Goal: Information Seeking & Learning: Learn about a topic

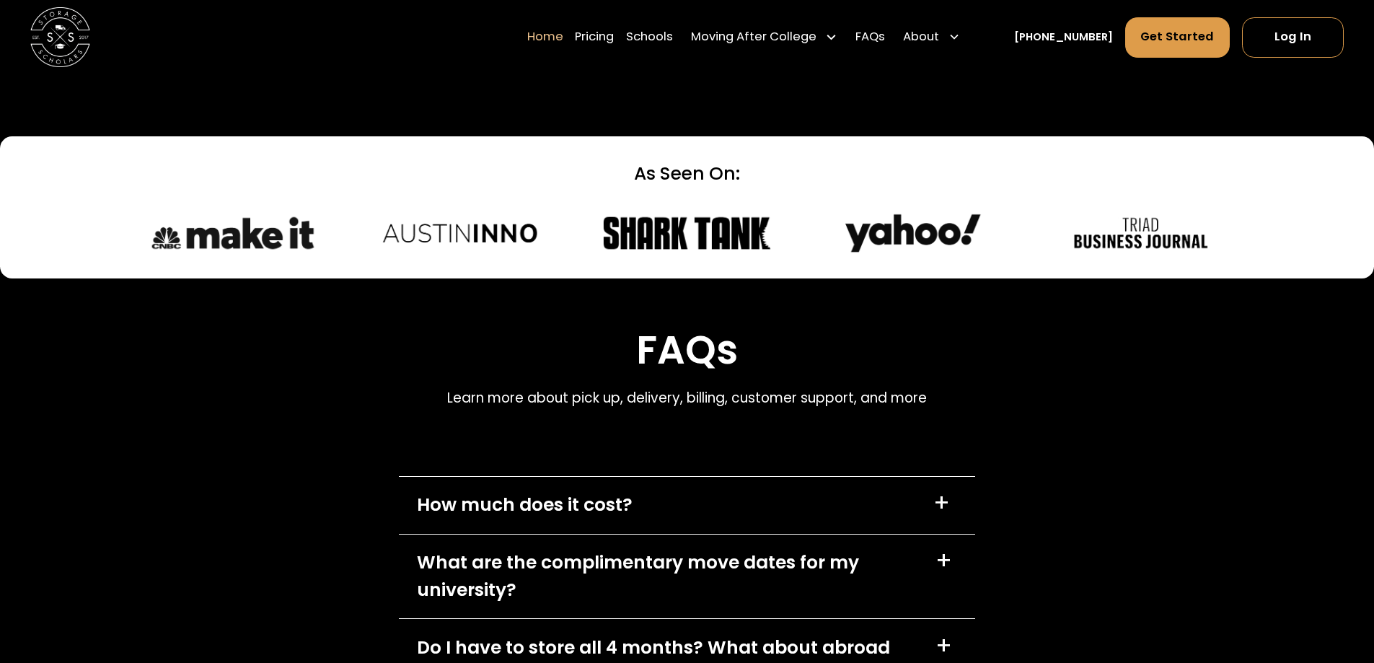
scroll to position [4110, 0]
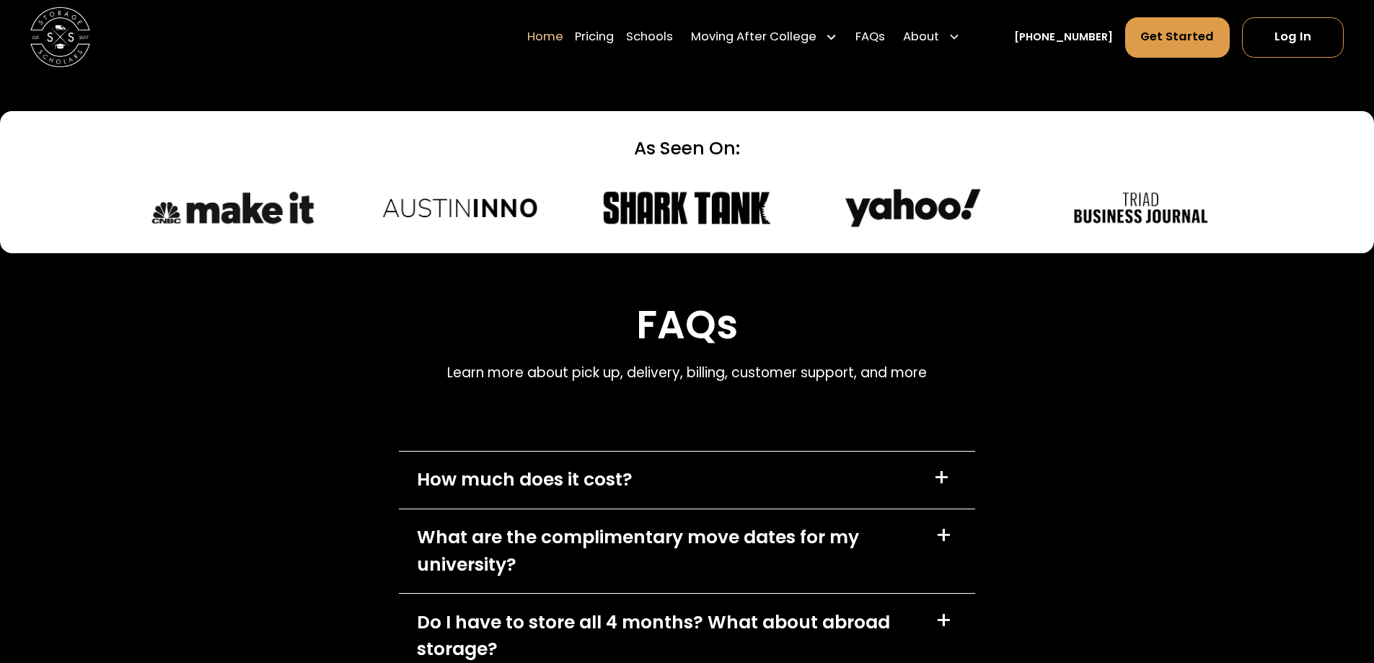
click at [660, 487] on div "How much does it cost? +" at bounding box center [687, 479] width 576 height 57
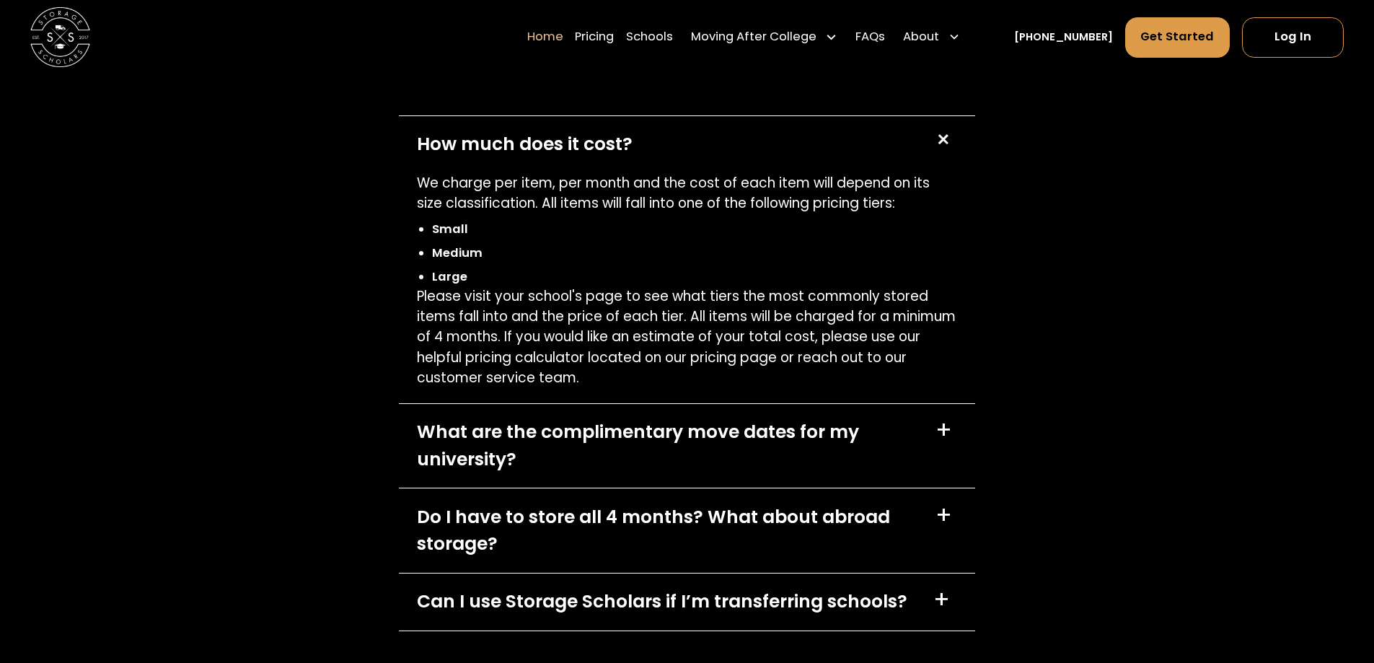
scroll to position [4471, 0]
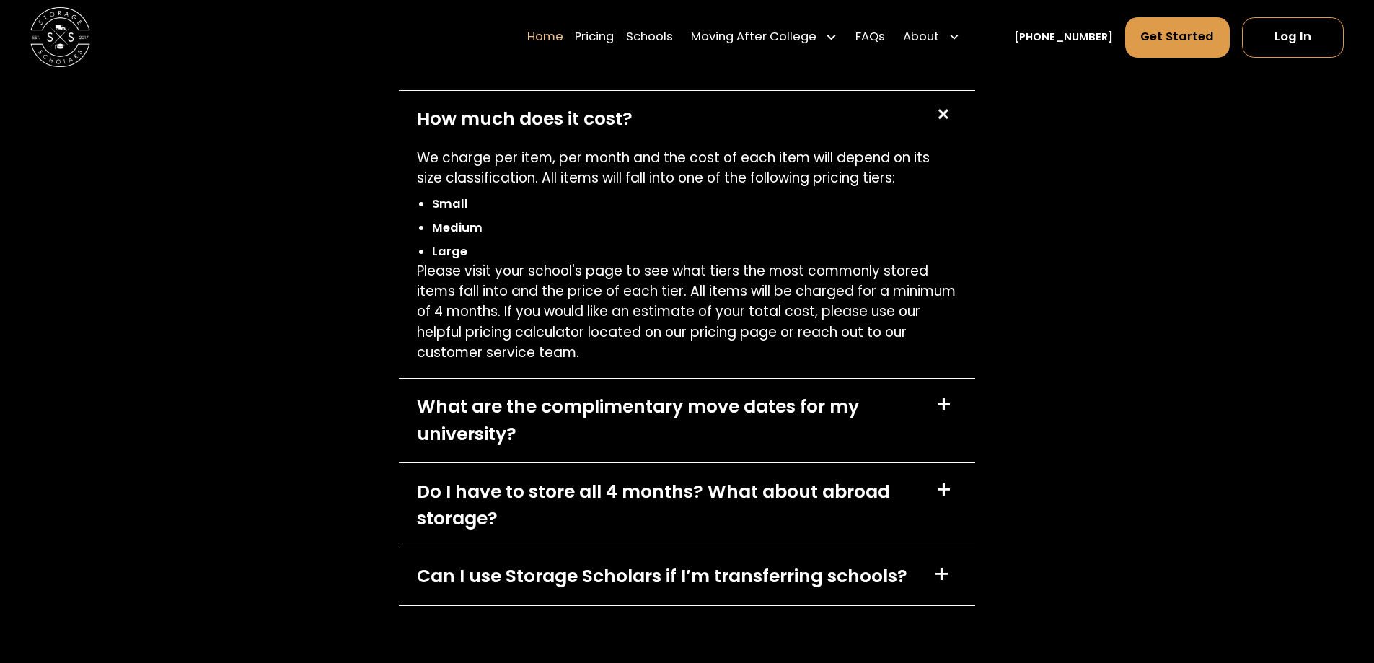
click at [943, 406] on div "+" at bounding box center [943, 405] width 17 height 24
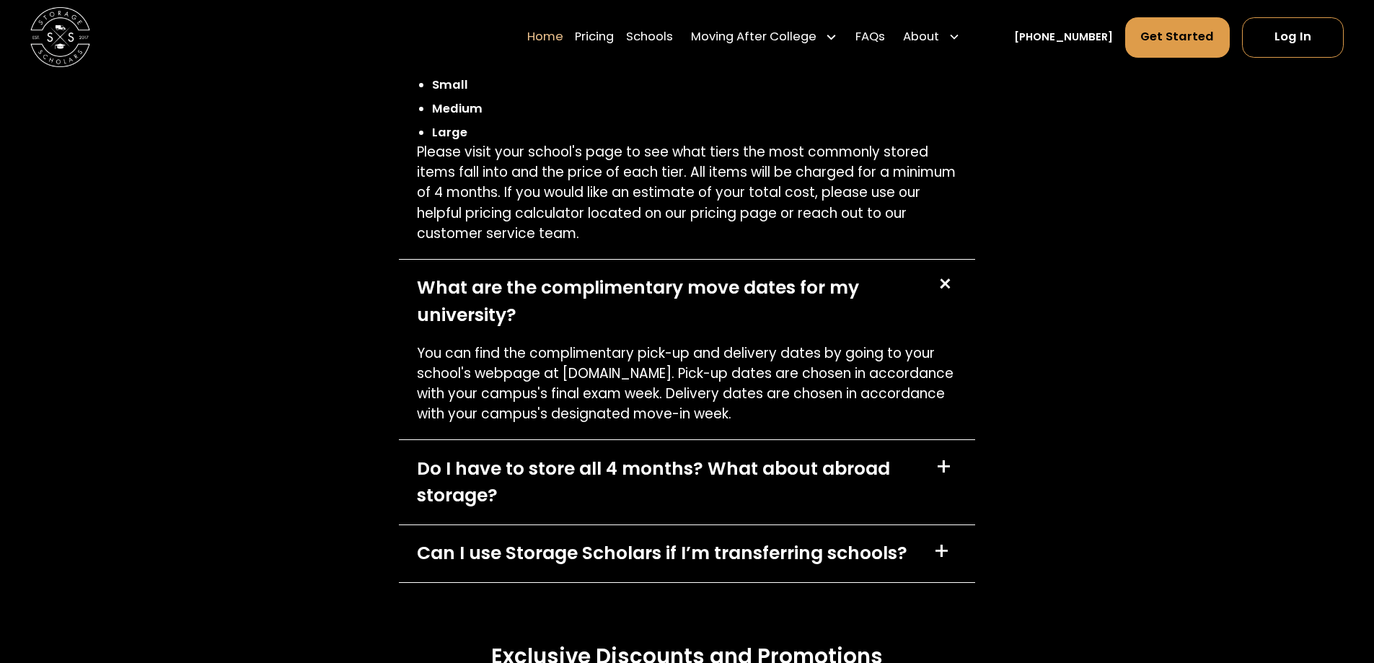
scroll to position [4615, 0]
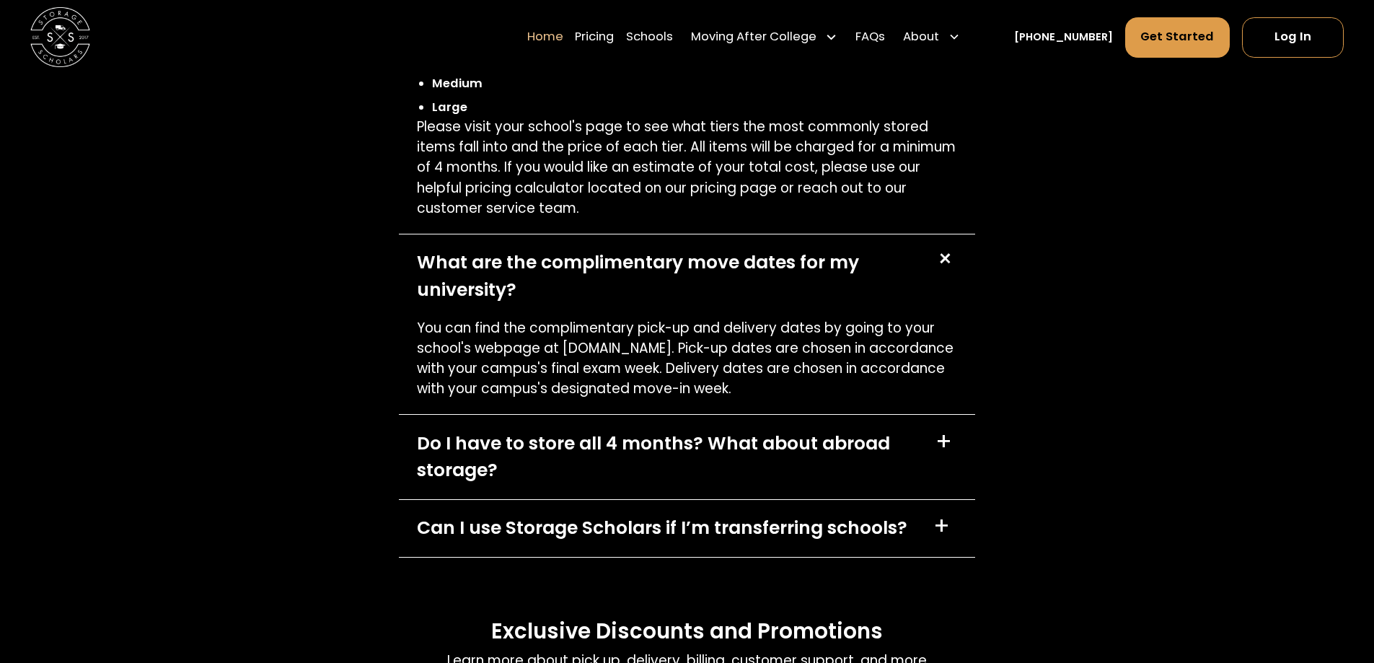
click at [693, 453] on div "Do I have to store all 4 months? What about abroad storage?" at bounding box center [667, 457] width 500 height 54
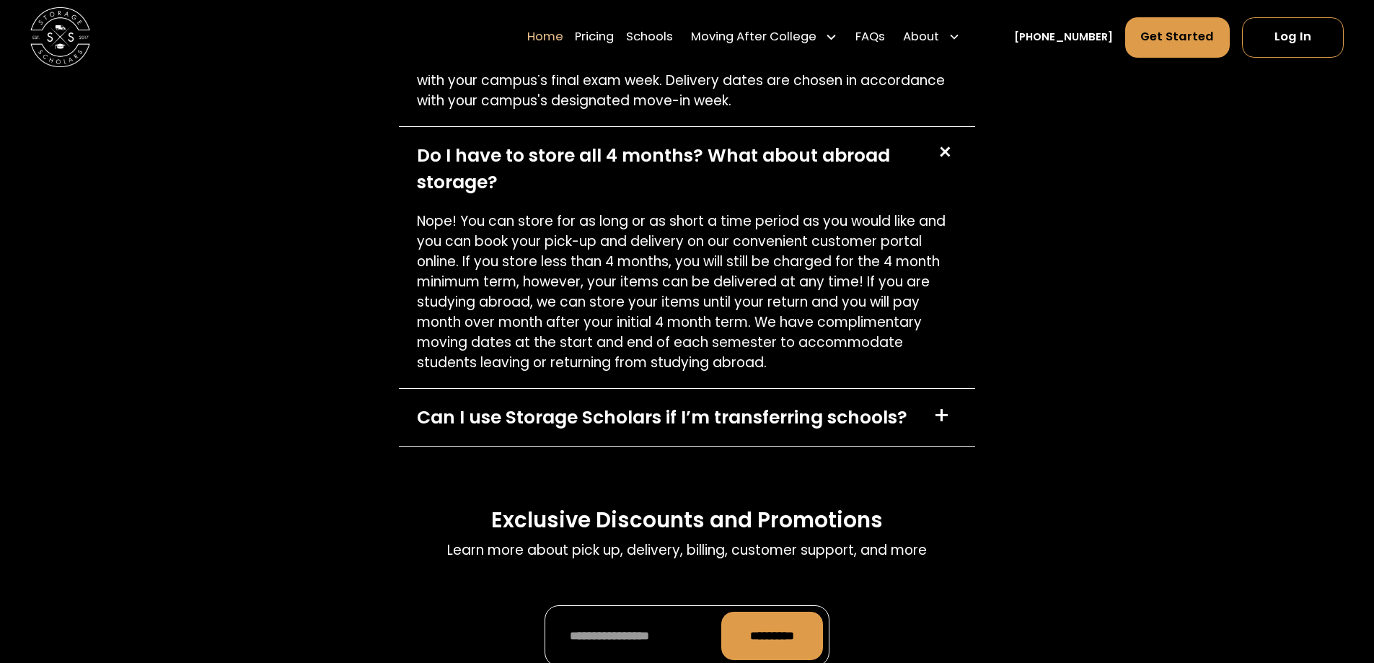
scroll to position [4904, 0]
click at [716, 425] on div "Can I use Storage Scholars if I’m transferring schools?" at bounding box center [662, 416] width 490 height 27
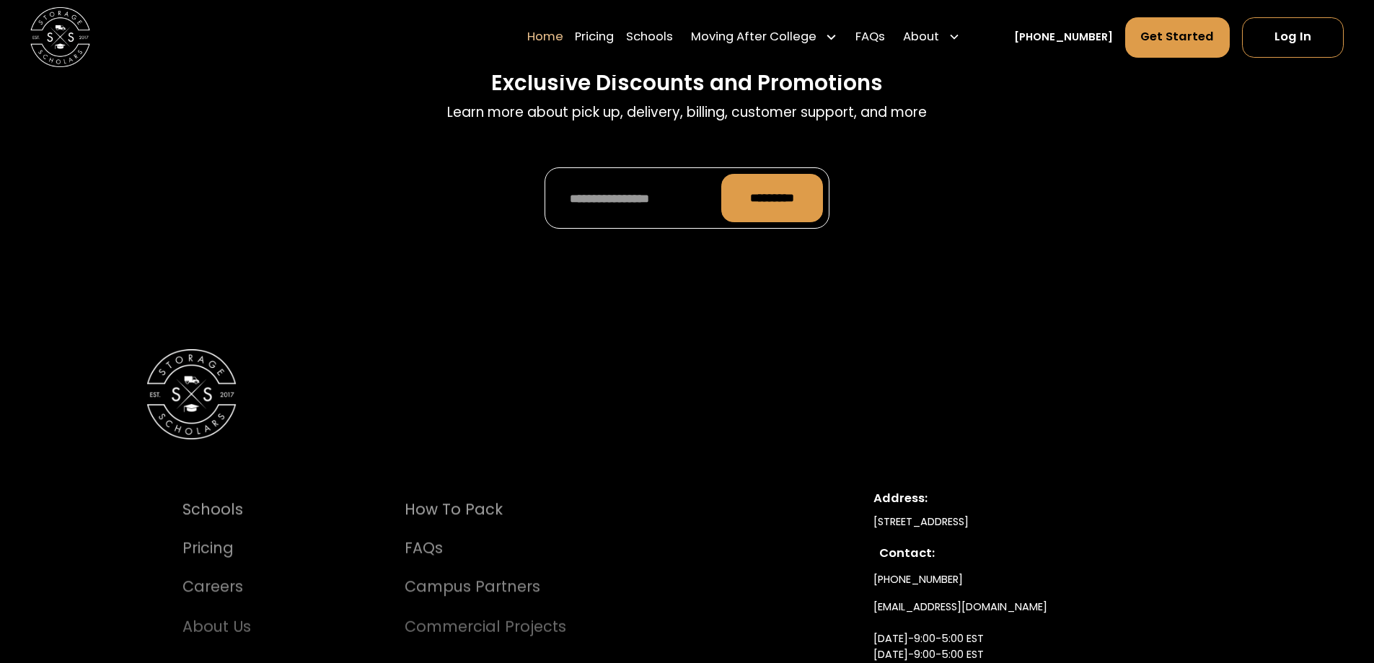
scroll to position [5697, 0]
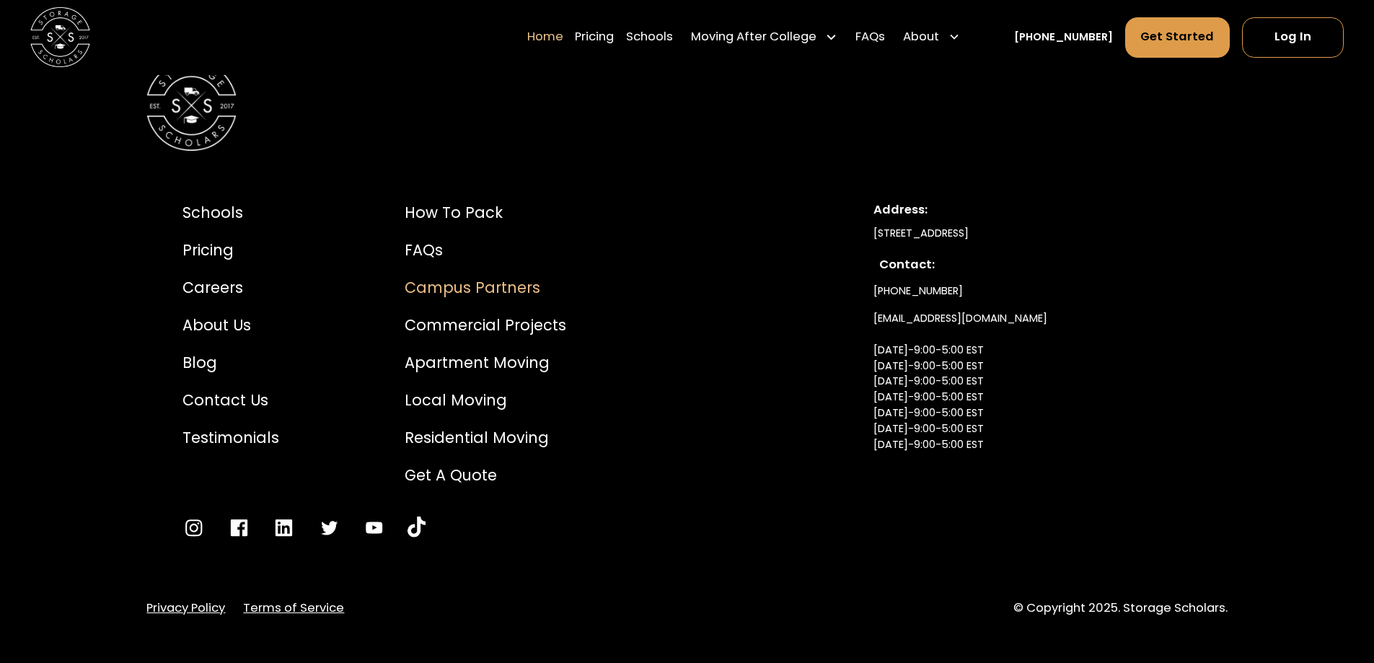
click at [527, 289] on div "Campus Partners" at bounding box center [486, 287] width 162 height 22
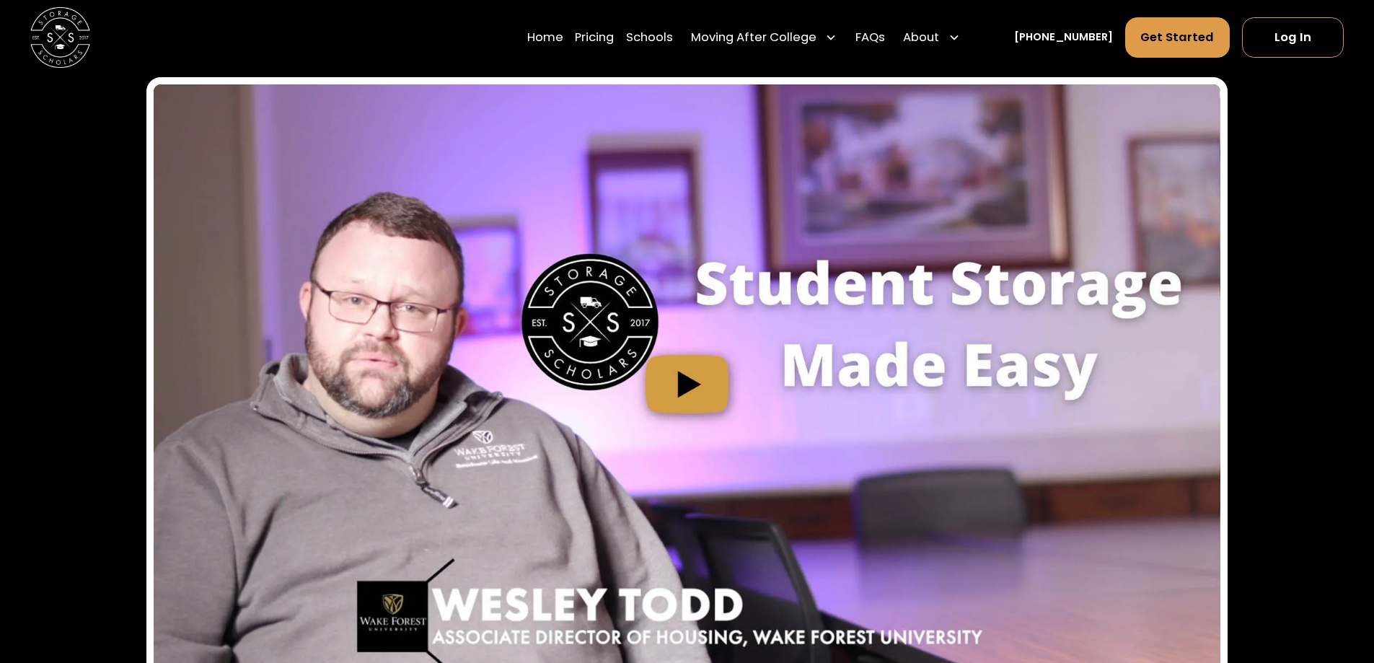
scroll to position [4471, 0]
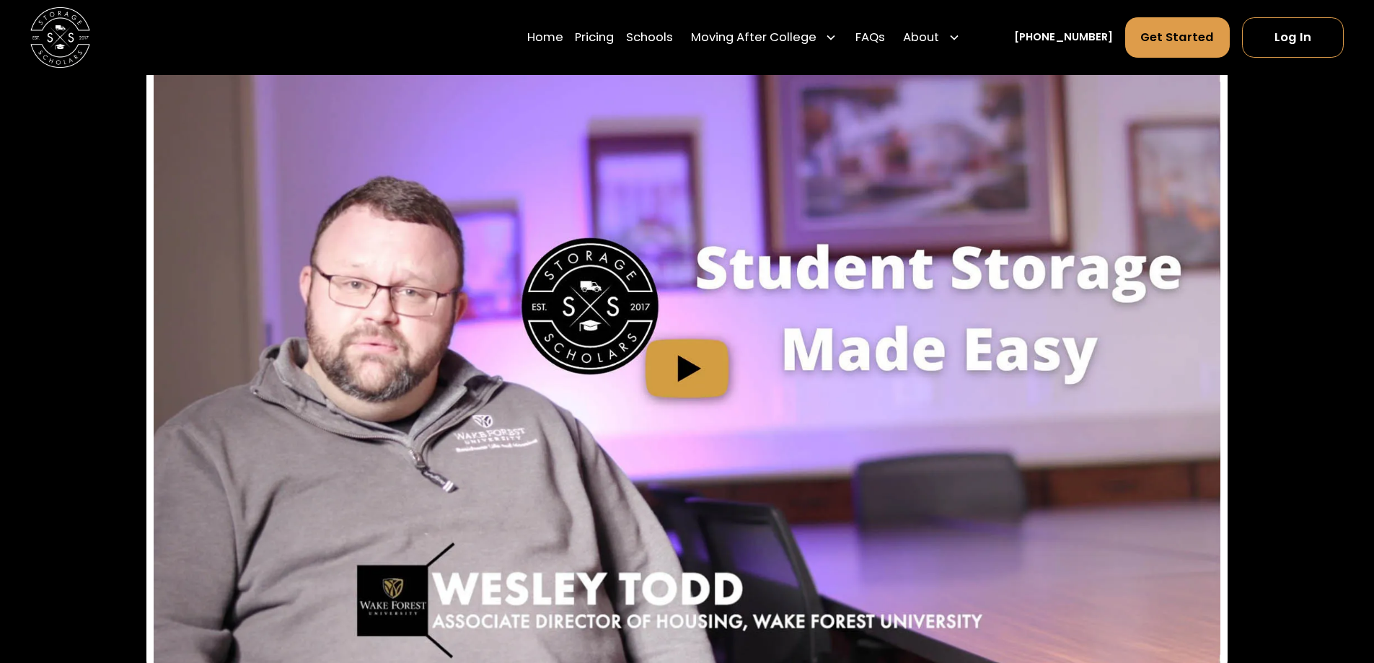
click at [676, 335] on img "open lightbox" at bounding box center [687, 368] width 1066 height 599
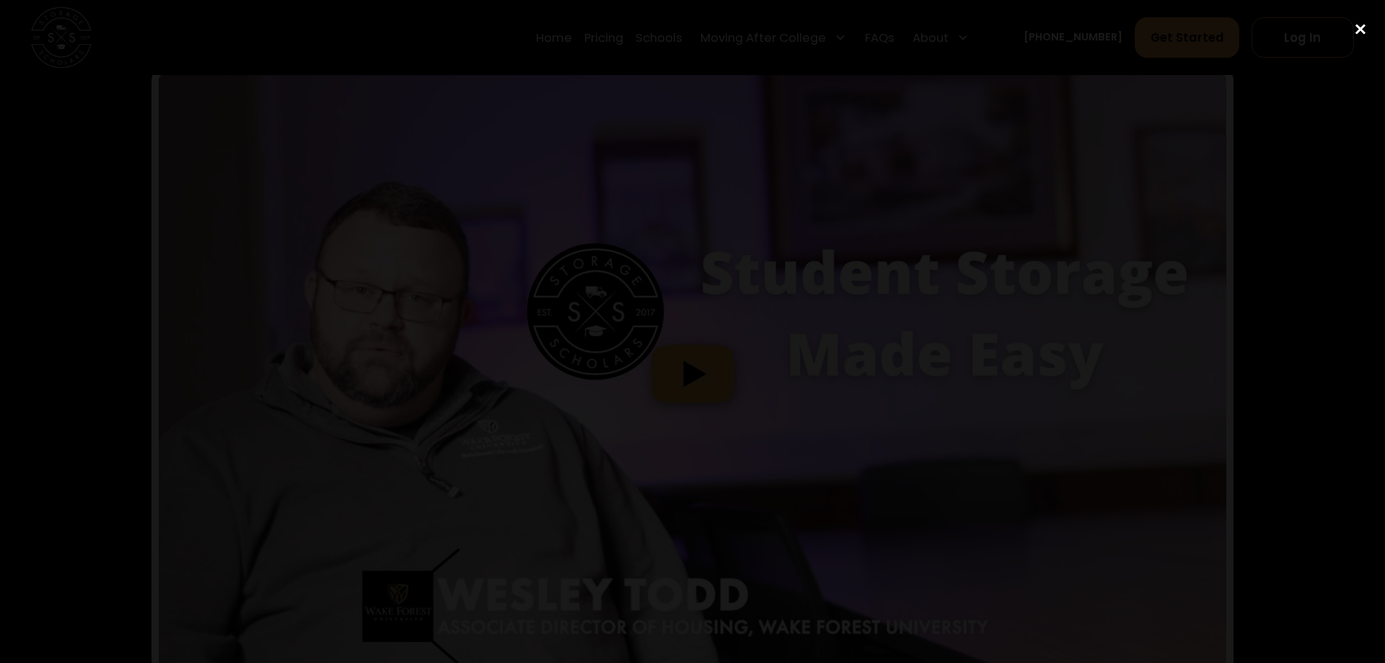
click at [1354, 33] on div "close lightbox" at bounding box center [1360, 29] width 49 height 32
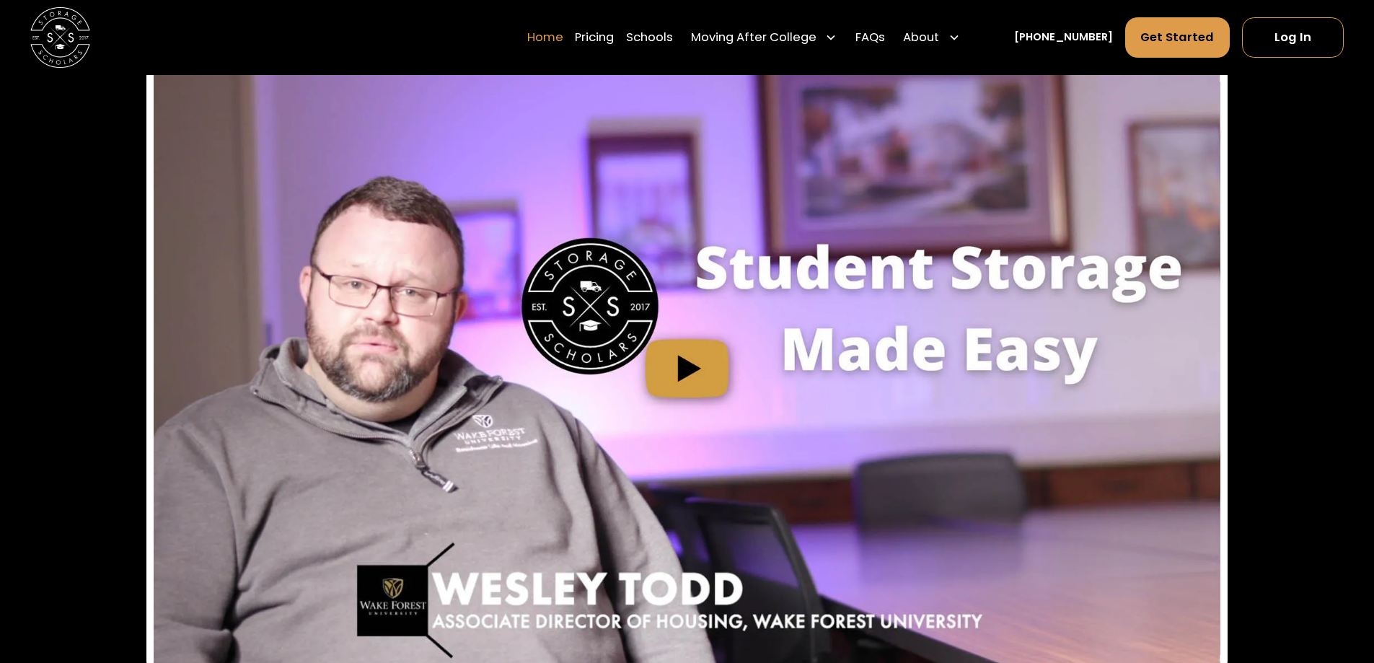
click at [562, 32] on link "Home" at bounding box center [545, 38] width 36 height 42
